Goal: Information Seeking & Learning: Learn about a topic

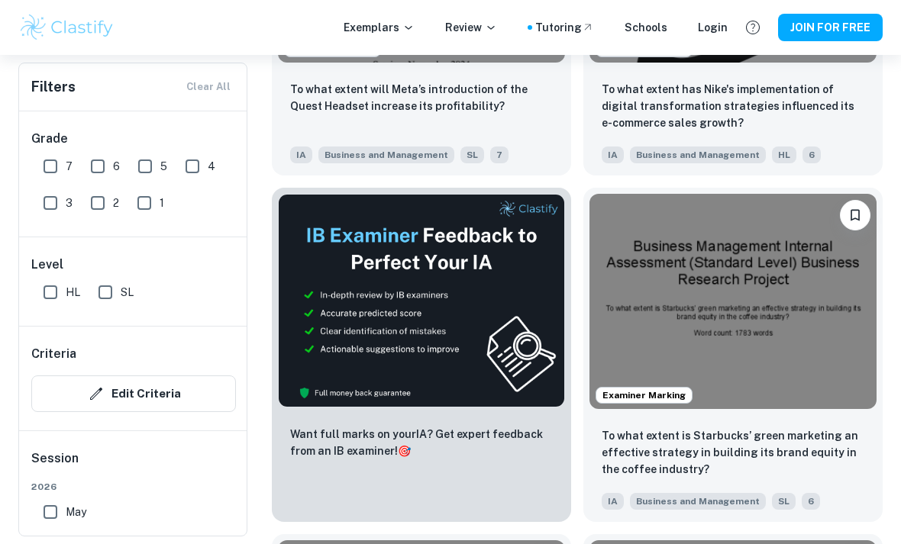
scroll to position [696, 0]
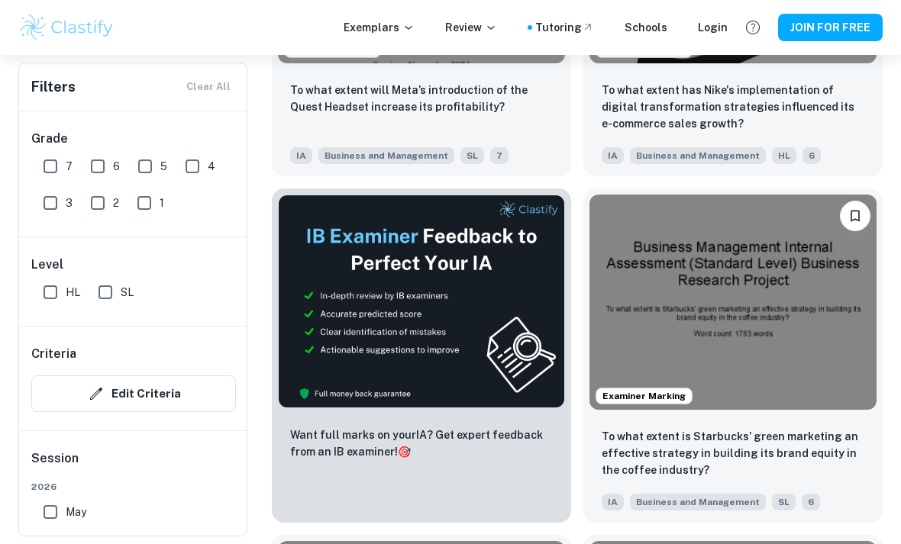
click at [56, 166] on input "7" at bounding box center [50, 166] width 31 height 31
checkbox input "true"
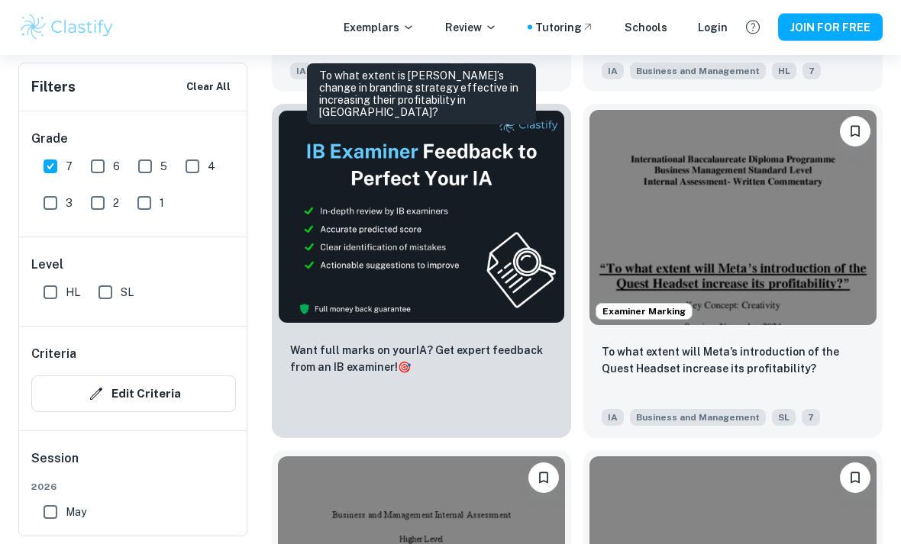
scroll to position [817, 0]
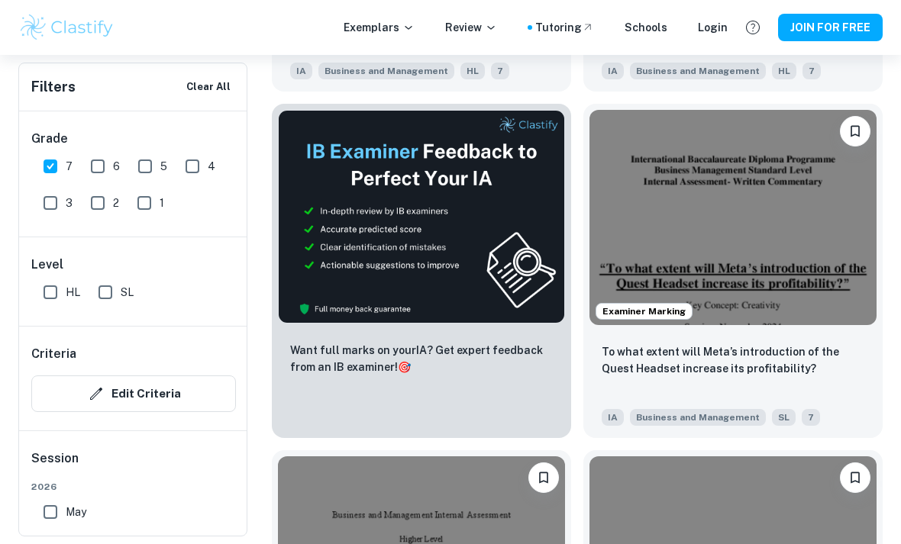
click at [108, 289] on input "SL" at bounding box center [105, 292] width 31 height 31
checkbox input "true"
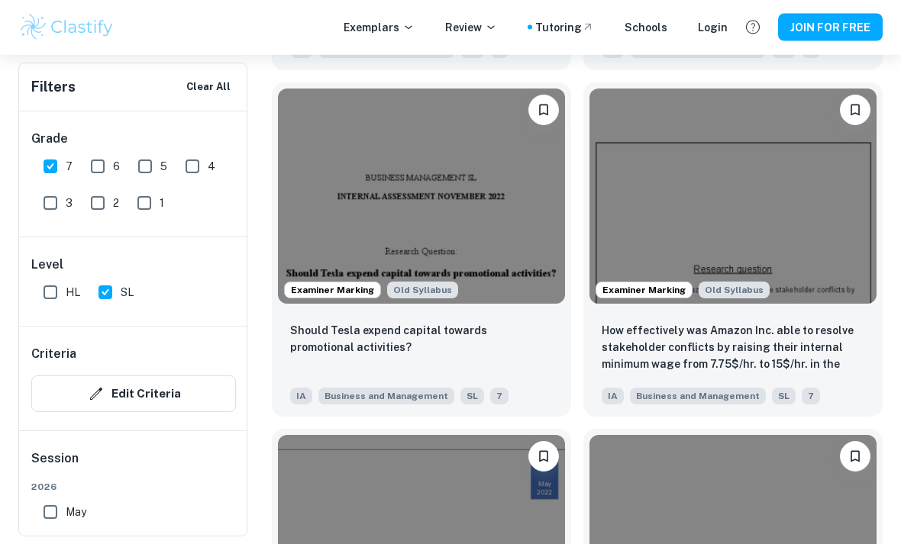
scroll to position [2919, 0]
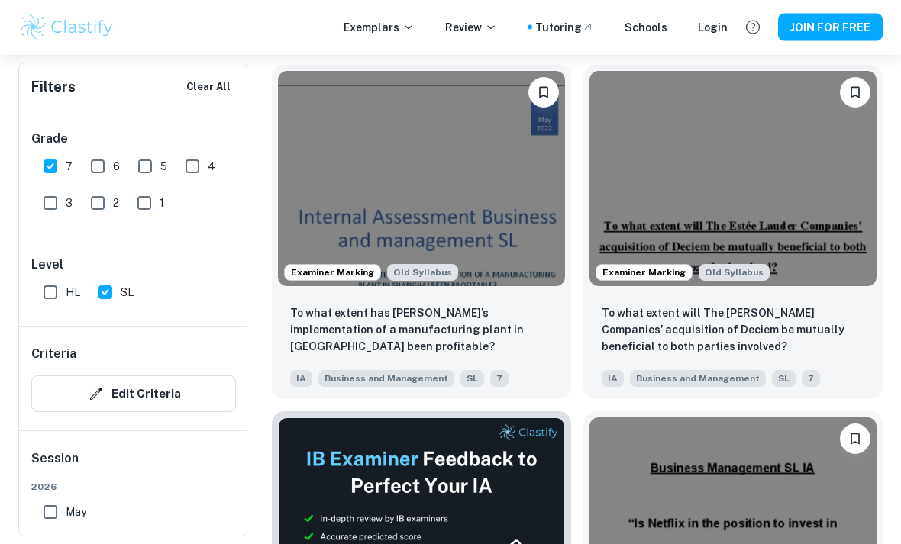
click at [51, 508] on input "May" at bounding box center [50, 512] width 31 height 31
checkbox input "true"
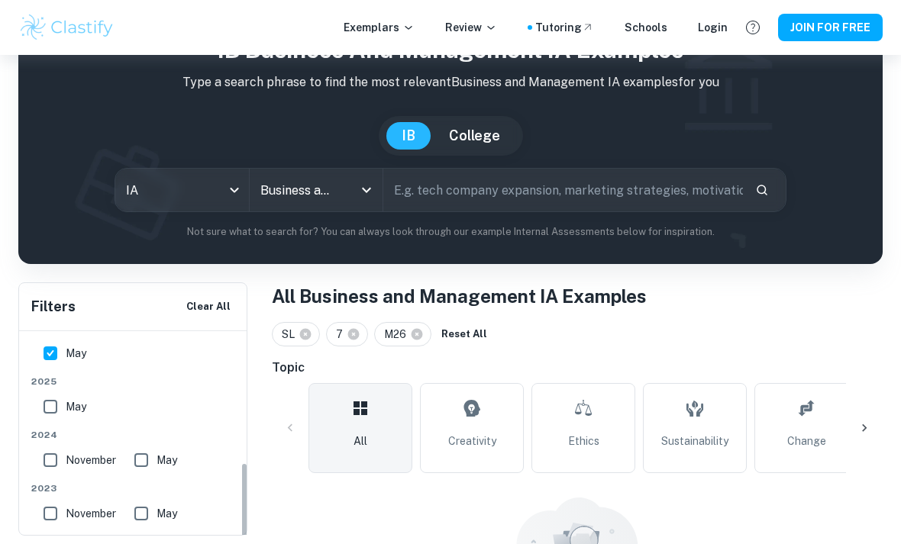
scroll to position [376, 0]
click at [47, 415] on input "May" at bounding box center [50, 409] width 31 height 31
checkbox input "true"
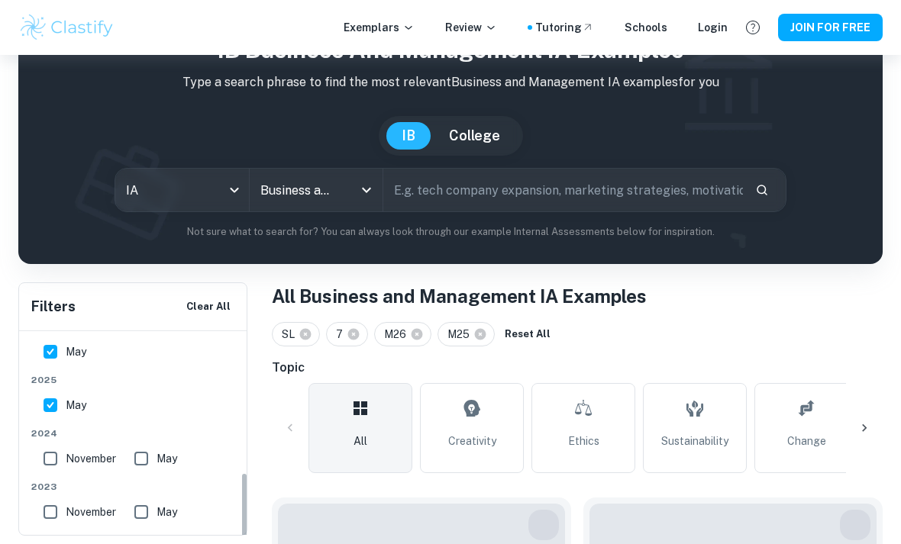
scroll to position [364, 0]
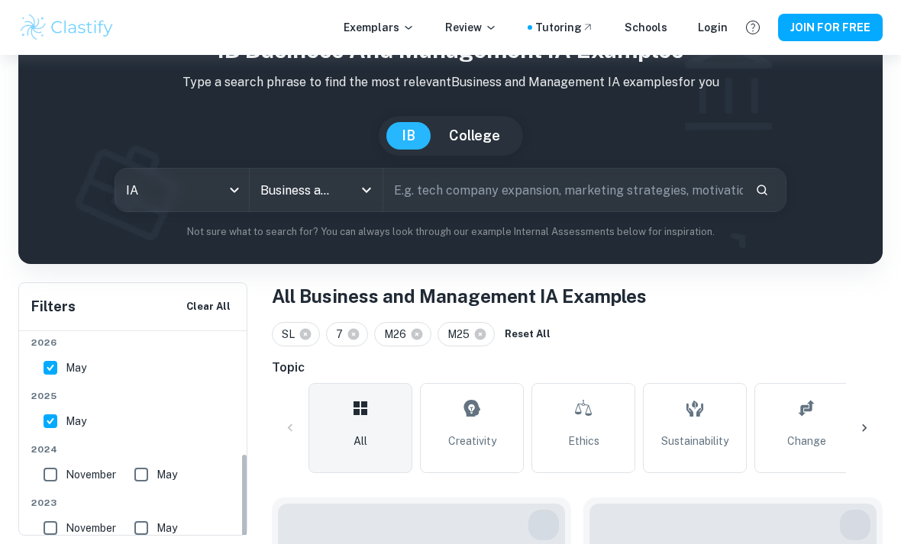
click at [49, 364] on input "May" at bounding box center [50, 368] width 31 height 31
checkbox input "false"
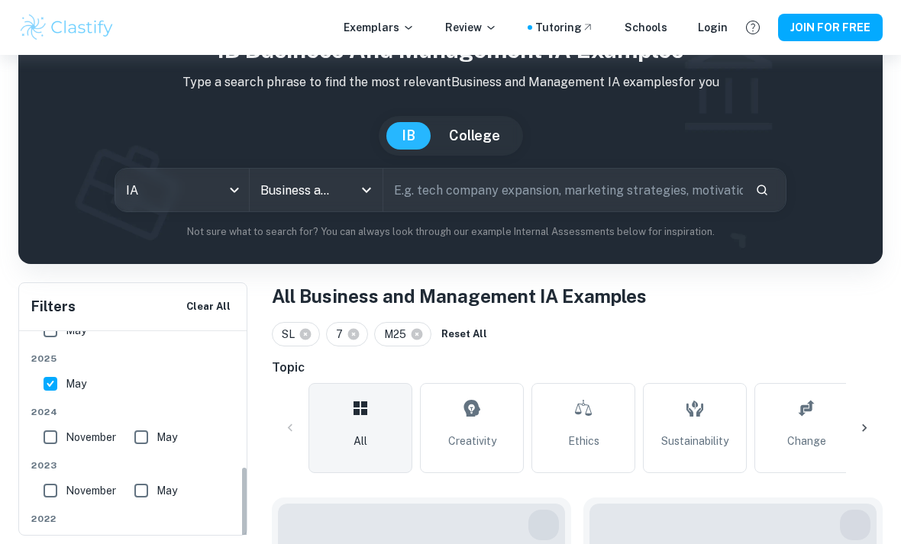
scroll to position [405, 0]
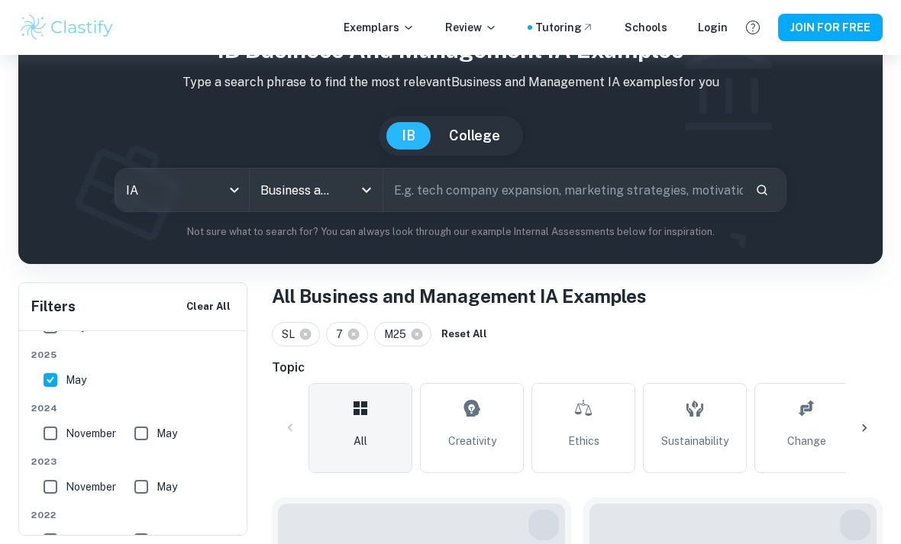
click at [40, 104] on div "IB Business and Management IA examples Type a search phrase to find the most re…" at bounding box center [451, 136] width 840 height 207
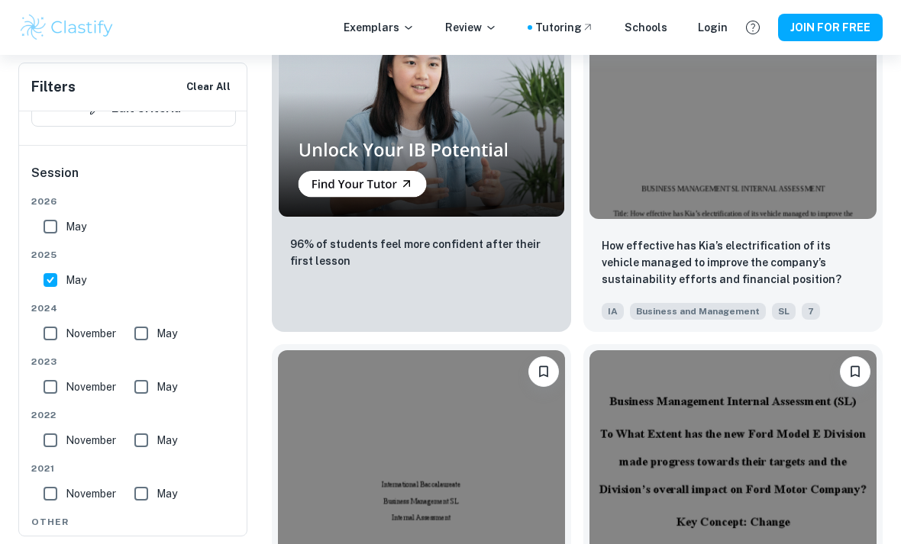
scroll to position [1616, 0]
